Goal: Find specific page/section: Find specific page/section

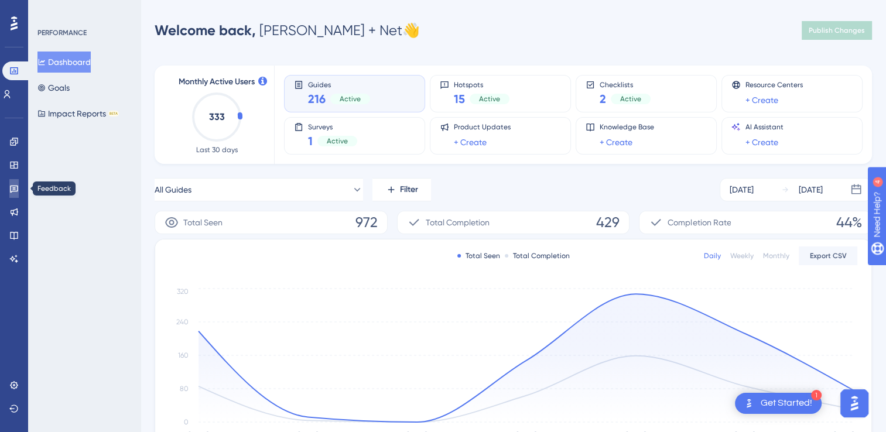
click at [11, 190] on icon at bounding box center [13, 188] width 9 height 9
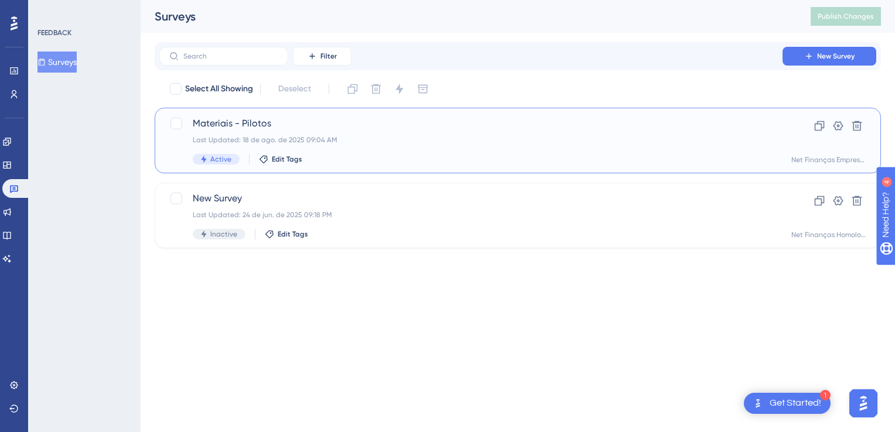
click at [339, 130] on span "Materiais - Pilotos" at bounding box center [471, 124] width 556 height 14
